Goal: Communication & Community: Connect with others

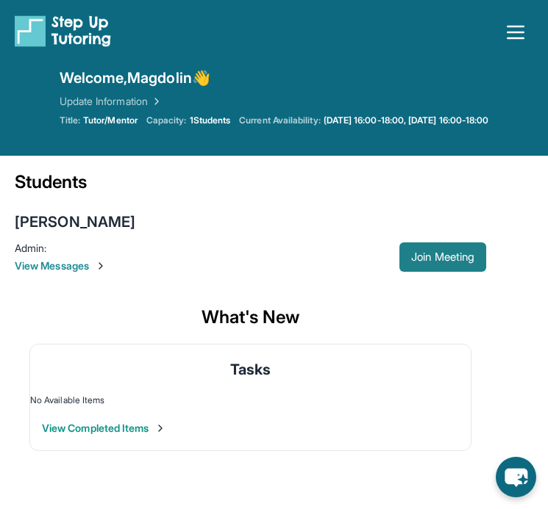
click at [410, 265] on button "Join Meeting" at bounding box center [442, 257] width 87 height 29
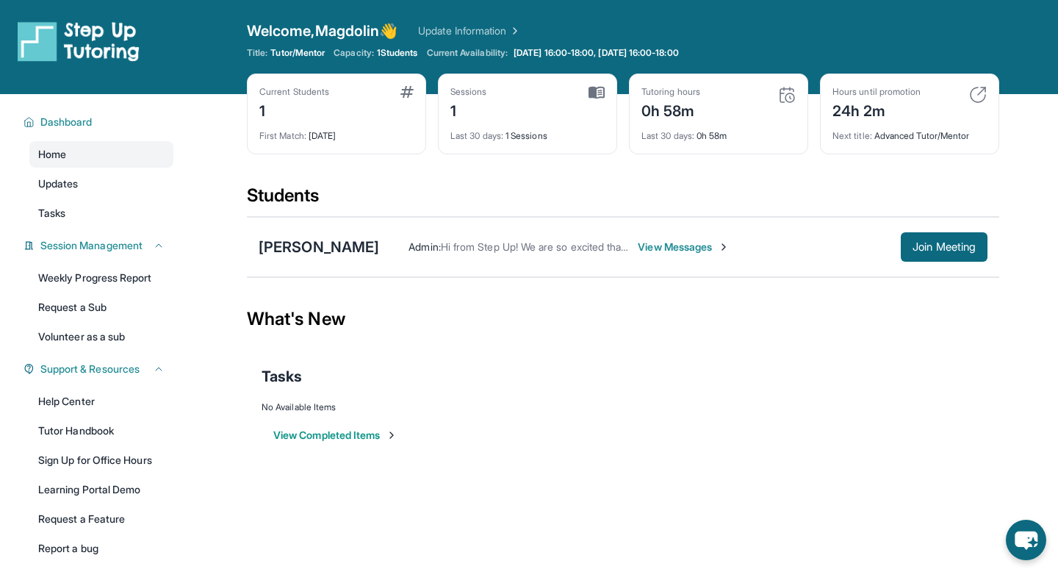
click at [547, 253] on span "View Messages" at bounding box center [684, 247] width 92 height 15
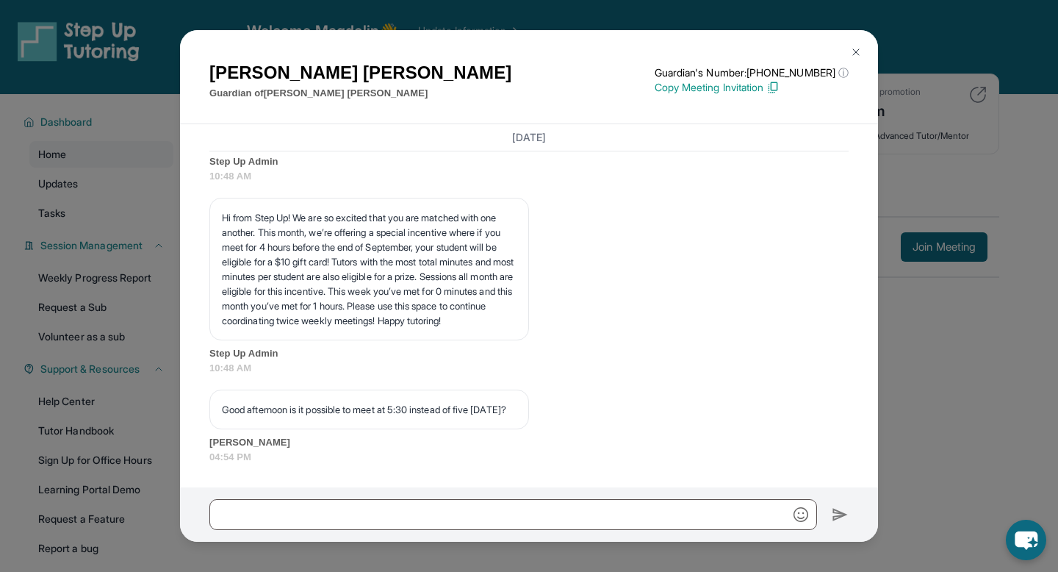
scroll to position [3902, 0]
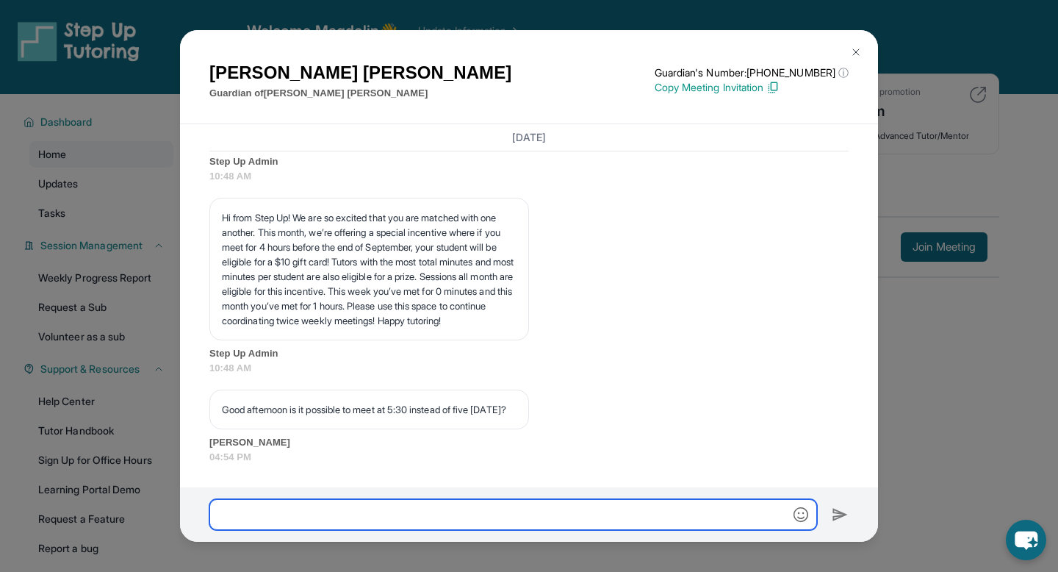
click at [547, 509] on input "text" at bounding box center [513, 514] width 608 height 31
click at [547, 509] on input "**********" at bounding box center [513, 514] width 608 height 31
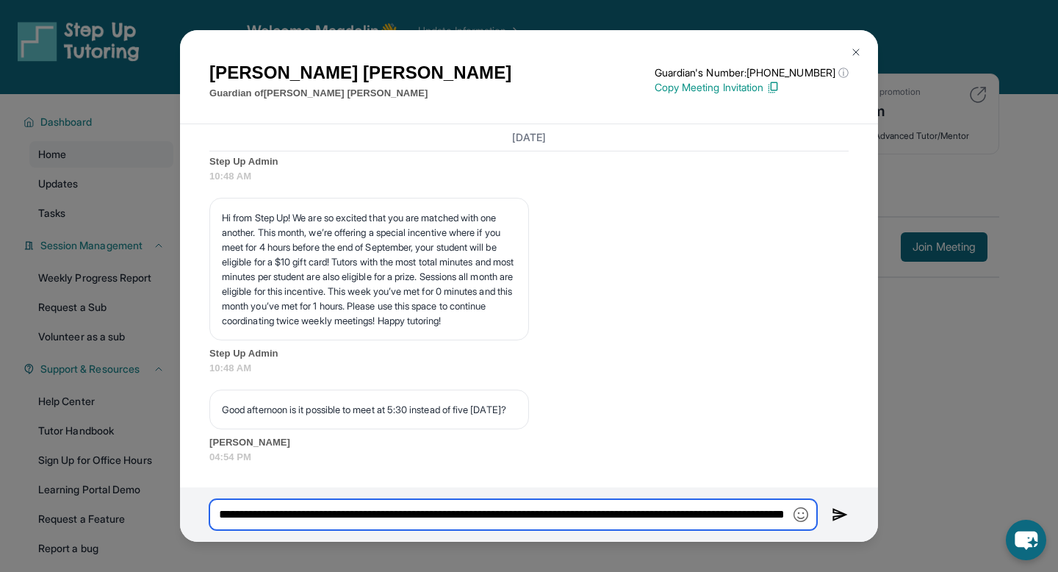
scroll to position [0, 144]
click at [547, 509] on input "**********" at bounding box center [513, 514] width 608 height 31
type input "**********"
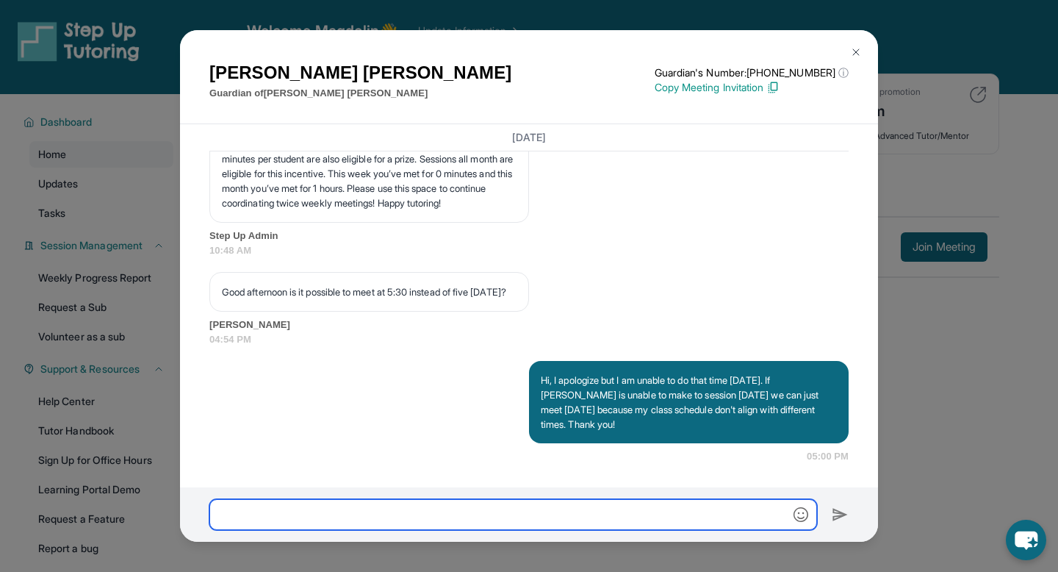
scroll to position [4019, 0]
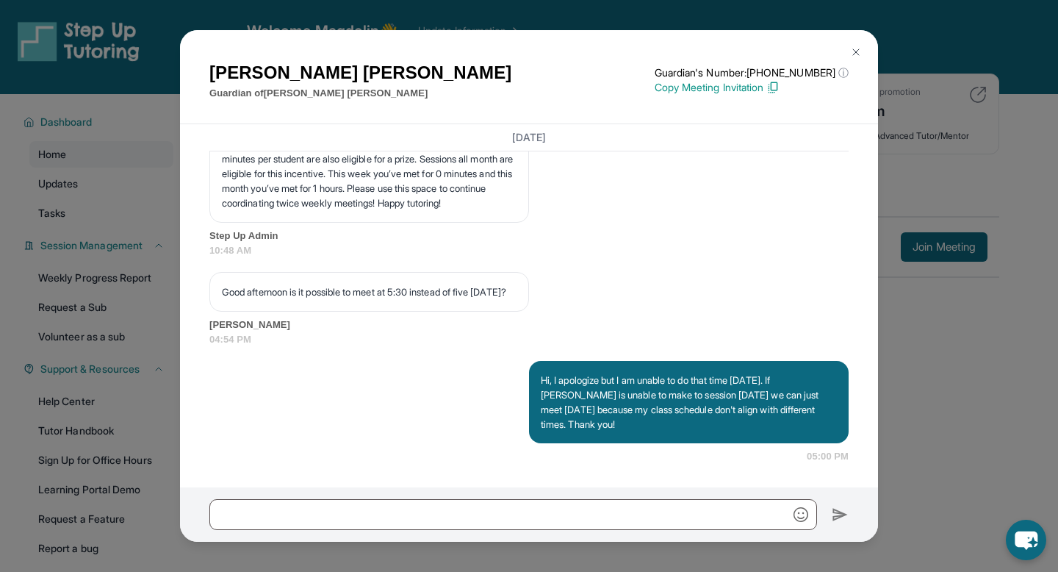
click at [547, 51] on img at bounding box center [856, 52] width 12 height 12
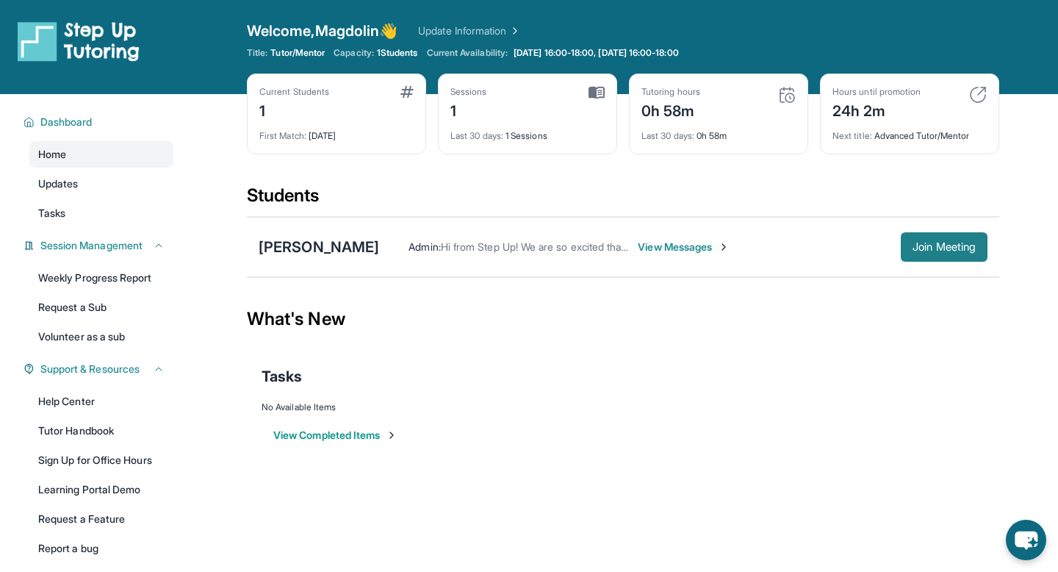
click at [547, 251] on span "Join Meeting" at bounding box center [944, 247] width 63 height 9
click at [547, 241] on span "View Messages" at bounding box center [684, 247] width 92 height 15
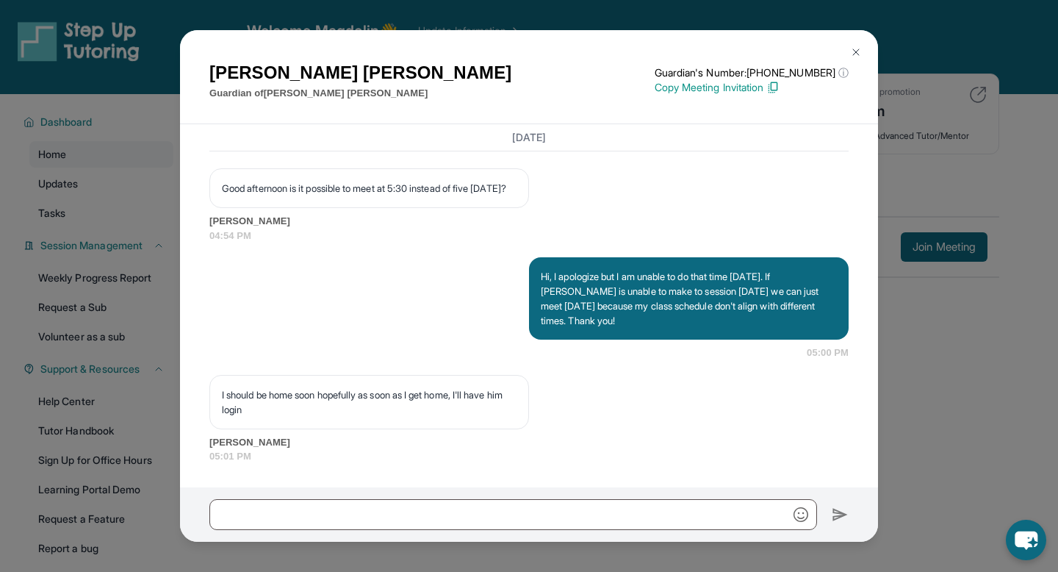
scroll to position [4122, 0]
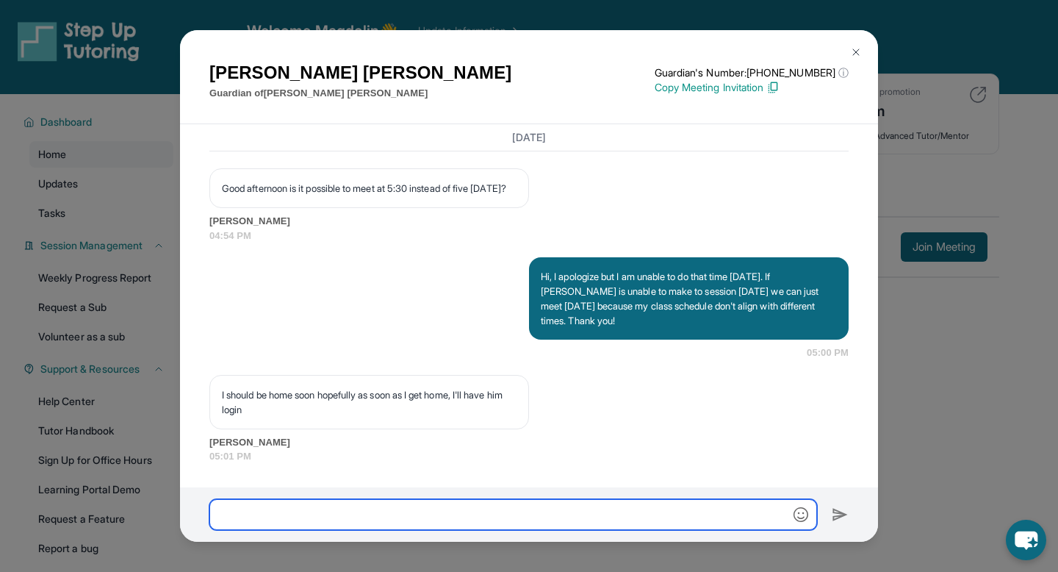
click at [356, 509] on input "text" at bounding box center [513, 514] width 608 height 31
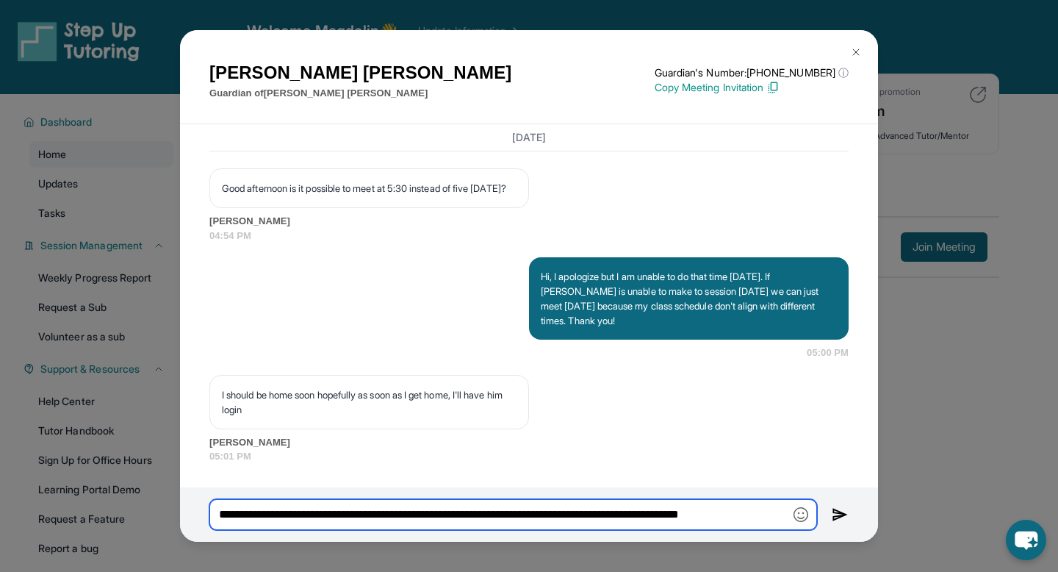
scroll to position [0, 0]
type input "**********"
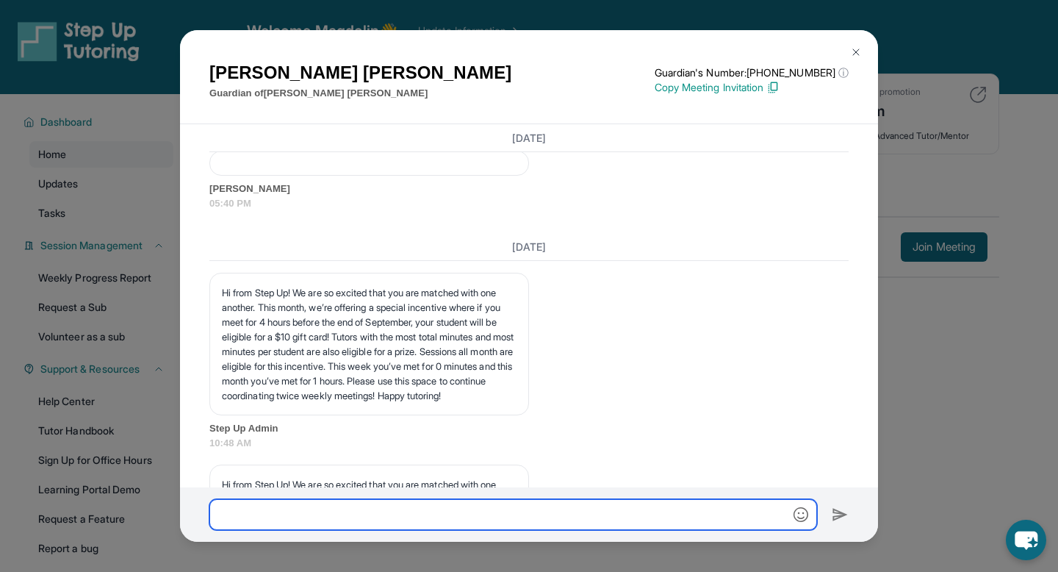
scroll to position [3734, 0]
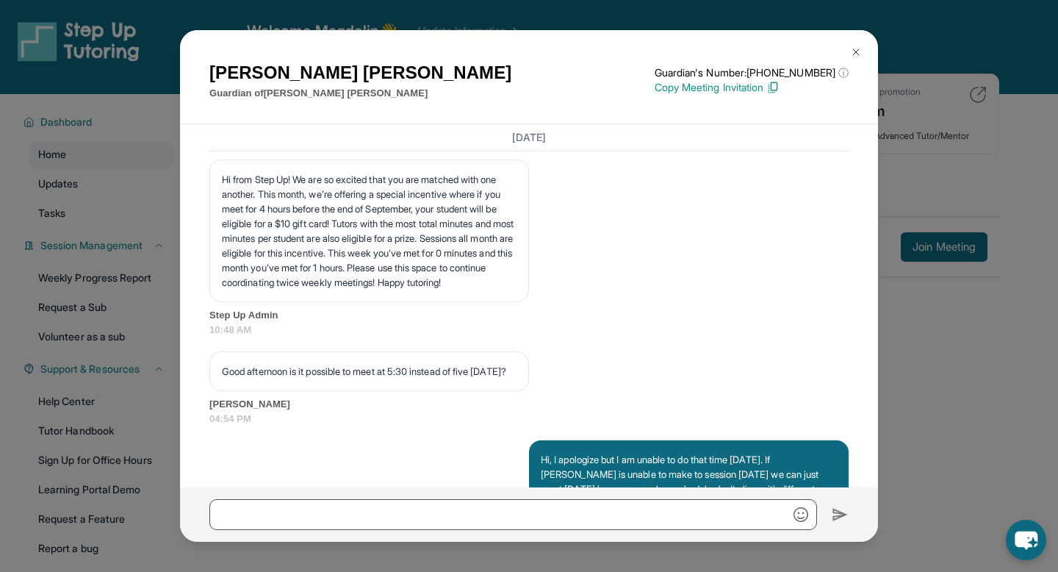
click at [547, 43] on button at bounding box center [855, 51] width 29 height 29
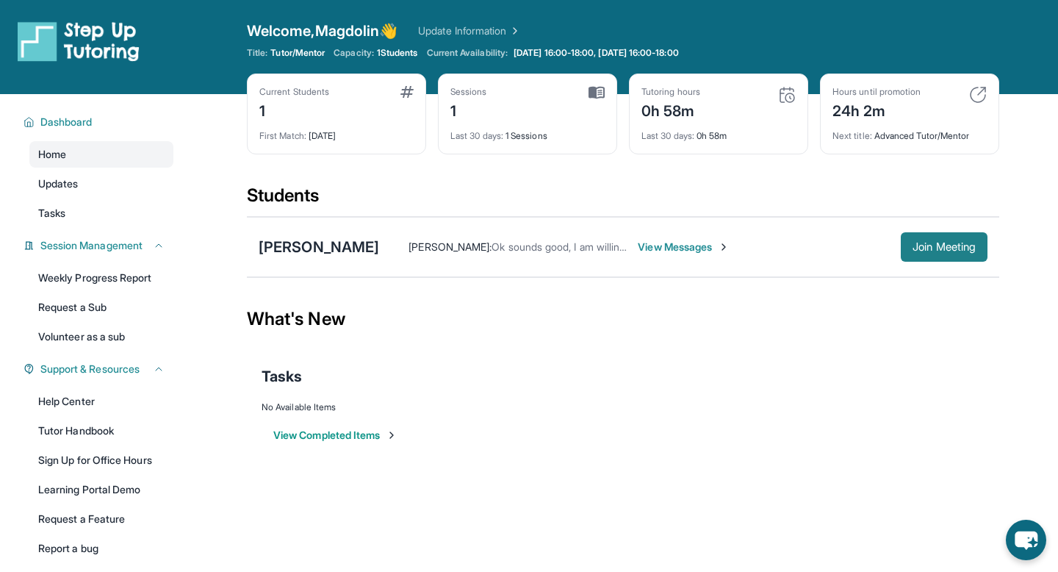
click at [547, 254] on button "Join Meeting" at bounding box center [944, 246] width 87 height 29
click at [547, 248] on span "View Messages" at bounding box center [684, 247] width 92 height 15
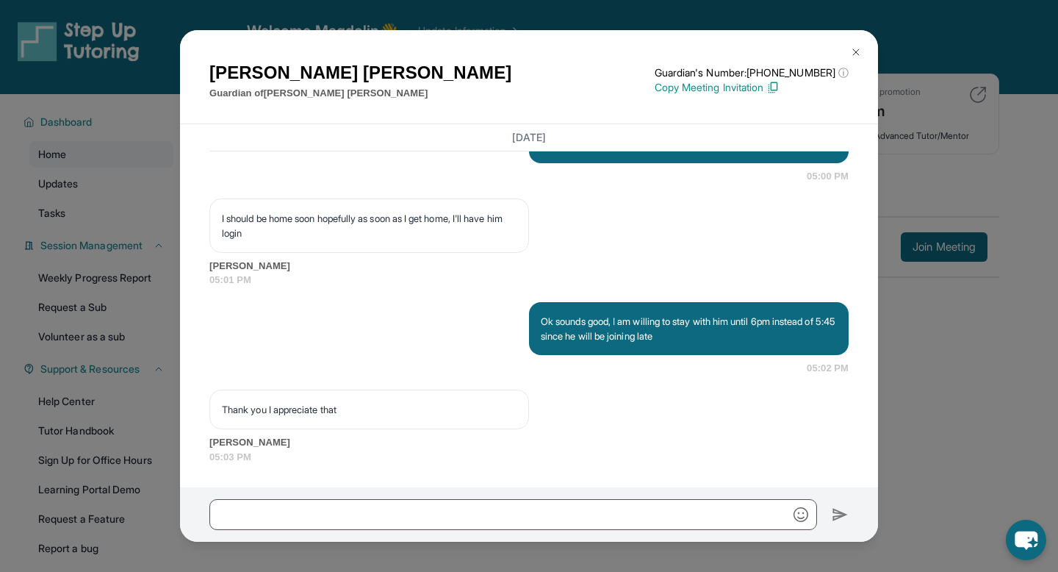
scroll to position [4299, 0]
click at [547, 376] on div "[DATE] Hi from Step Up! We are so excited that you are matched with one another…" at bounding box center [528, 16] width 639 height 894
click at [547, 49] on img at bounding box center [856, 52] width 12 height 12
